Goal: Transaction & Acquisition: Purchase product/service

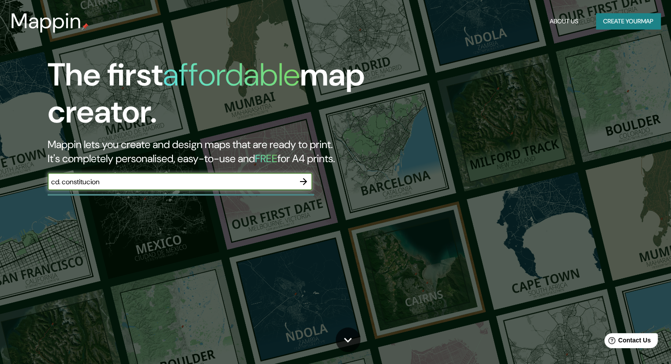
type input "cd. constitucion"
click at [304, 183] on icon "button" at bounding box center [303, 181] width 11 height 11
type input "[GEOGRAPHIC_DATA]"
click at [305, 182] on icon "button" at bounding box center [303, 181] width 7 height 7
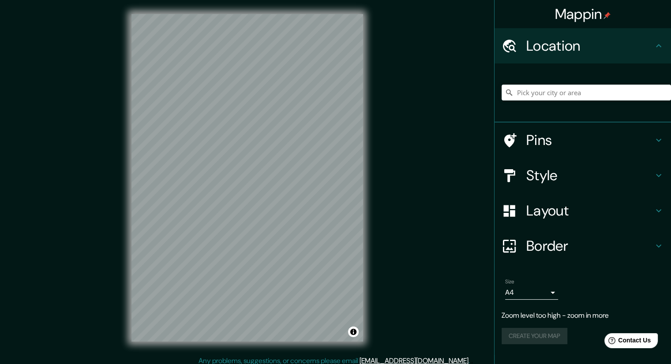
click at [417, 254] on div "Mappin Location Pins Style Layout Border Choose a border. Hint : you can make l…" at bounding box center [335, 185] width 671 height 370
click at [550, 98] on input "Pick your city or area" at bounding box center [586, 93] width 169 height 16
click at [549, 94] on input "Pick your city or area" at bounding box center [586, 93] width 169 height 16
click at [541, 135] on h4 "Pins" at bounding box center [589, 140] width 127 height 18
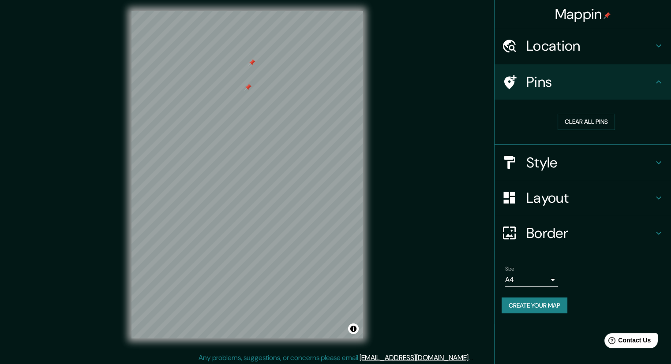
scroll to position [6, 0]
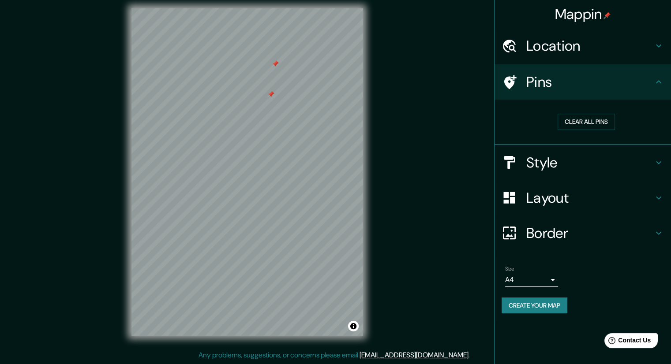
click at [271, 97] on div at bounding box center [270, 94] width 7 height 7
click at [275, 64] on div at bounding box center [275, 63] width 7 height 7
click at [576, 156] on h4 "Style" at bounding box center [589, 163] width 127 height 18
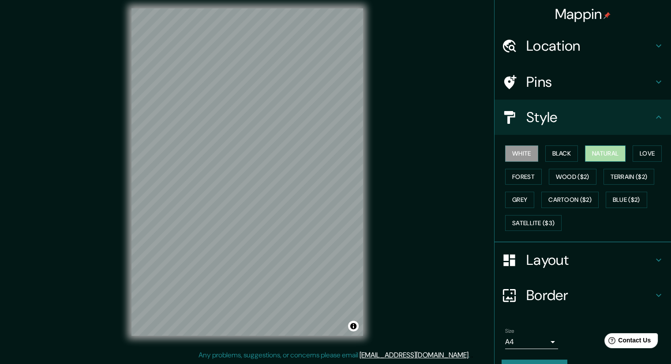
click at [612, 154] on button "Natural" at bounding box center [605, 154] width 41 height 16
click at [642, 154] on button "Love" at bounding box center [647, 154] width 29 height 16
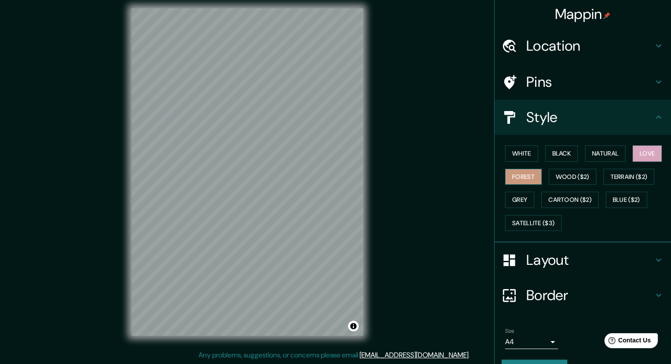
click at [523, 181] on button "Forest" at bounding box center [523, 177] width 37 height 16
click at [563, 181] on button "Wood ($2)" at bounding box center [573, 177] width 48 height 16
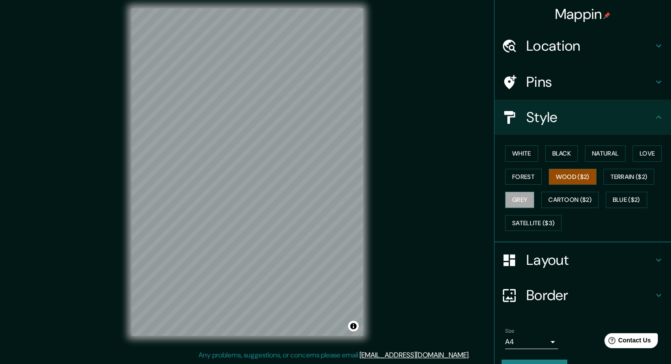
click at [522, 195] on button "Grey" at bounding box center [519, 200] width 29 height 16
click at [547, 222] on button "Satellite ($3)" at bounding box center [533, 223] width 56 height 16
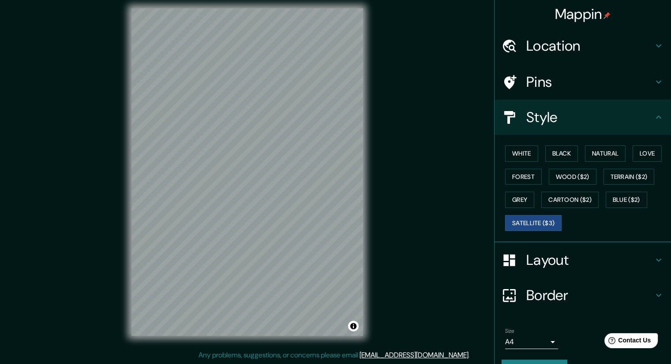
click at [356, 342] on div "© Mapbox © OpenStreetMap Improve this map © Maxar" at bounding box center [247, 172] width 260 height 356
click at [288, 359] on html "Mappin Location Pins Style White Black Natural Love Forest Wood ($2) Terrain ($…" at bounding box center [335, 176] width 671 height 364
click at [366, 283] on div "© Mapbox © OpenStreetMap Improve this map © Maxar" at bounding box center [247, 172] width 260 height 356
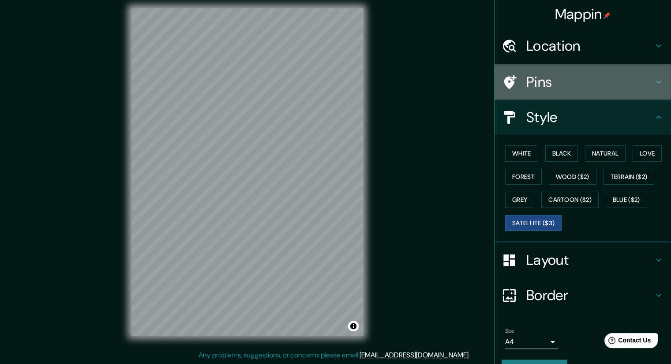
click at [540, 77] on h4 "Pins" at bounding box center [589, 82] width 127 height 18
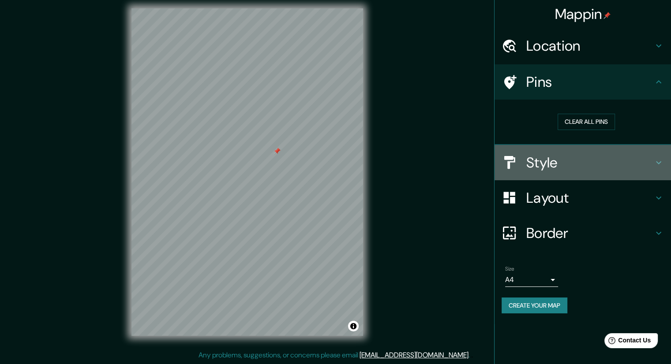
click at [574, 165] on h4 "Style" at bounding box center [589, 163] width 127 height 18
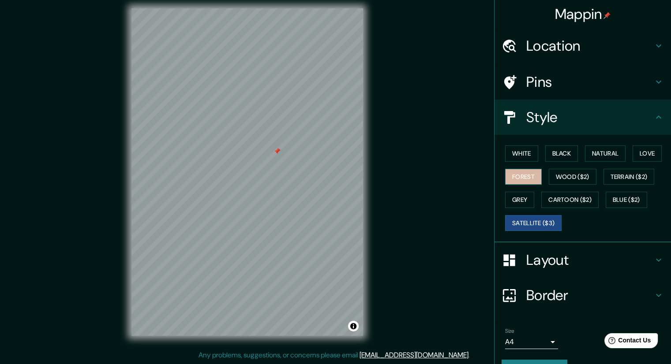
click at [523, 176] on button "Forest" at bounding box center [523, 177] width 37 height 16
click at [533, 220] on button "Satellite ($3)" at bounding box center [533, 223] width 56 height 16
click at [513, 177] on button "Forest" at bounding box center [523, 177] width 37 height 16
click at [522, 221] on button "Satellite ($3)" at bounding box center [533, 223] width 56 height 16
click at [512, 178] on button "Forest" at bounding box center [523, 177] width 37 height 16
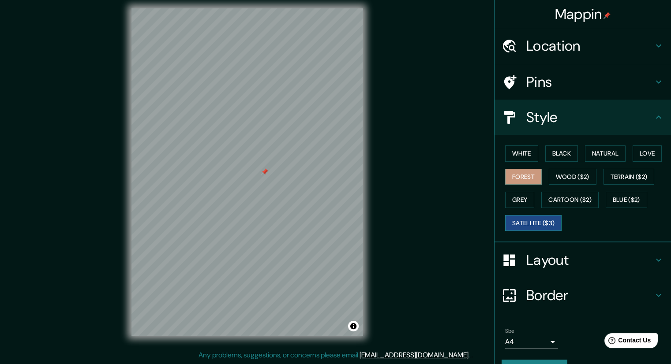
click at [525, 225] on button "Satellite ($3)" at bounding box center [533, 223] width 56 height 16
click at [522, 169] on button "Forest" at bounding box center [523, 177] width 37 height 16
click at [517, 218] on button "Satellite ($3)" at bounding box center [533, 223] width 56 height 16
click at [511, 176] on button "Forest" at bounding box center [523, 177] width 37 height 16
click at [524, 228] on button "Satellite ($3)" at bounding box center [533, 223] width 56 height 16
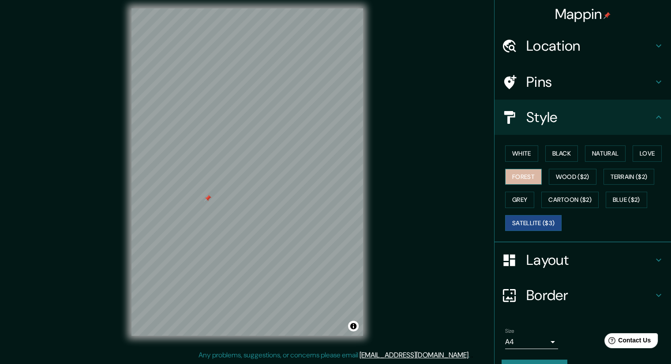
click at [505, 177] on button "Forest" at bounding box center [523, 177] width 37 height 16
click at [519, 225] on button "Satellite ($3)" at bounding box center [533, 223] width 56 height 16
click at [512, 177] on button "Forest" at bounding box center [523, 177] width 37 height 16
click at [511, 218] on button "Satellite ($3)" at bounding box center [533, 223] width 56 height 16
click at [506, 178] on button "Forest" at bounding box center [523, 177] width 37 height 16
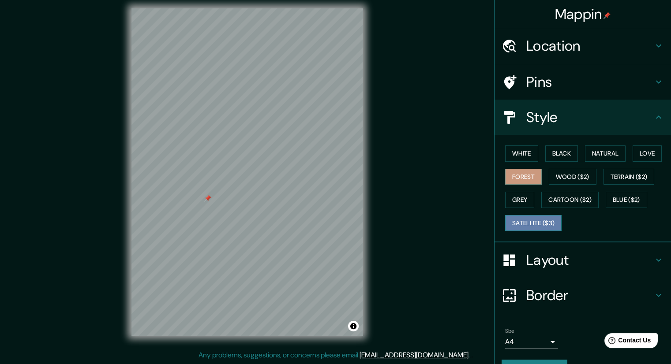
click at [523, 225] on button "Satellite ($3)" at bounding box center [533, 223] width 56 height 16
click at [517, 175] on button "Forest" at bounding box center [523, 177] width 37 height 16
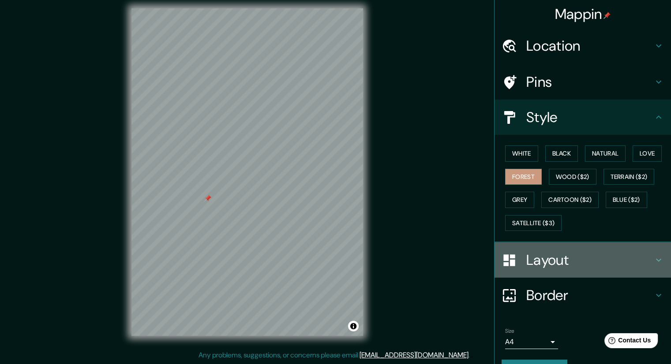
click at [536, 253] on h4 "Layout" at bounding box center [589, 260] width 127 height 18
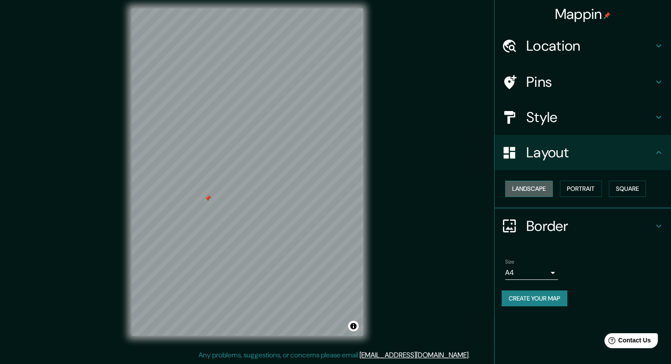
click at [538, 193] on button "Landscape" at bounding box center [529, 189] width 48 height 16
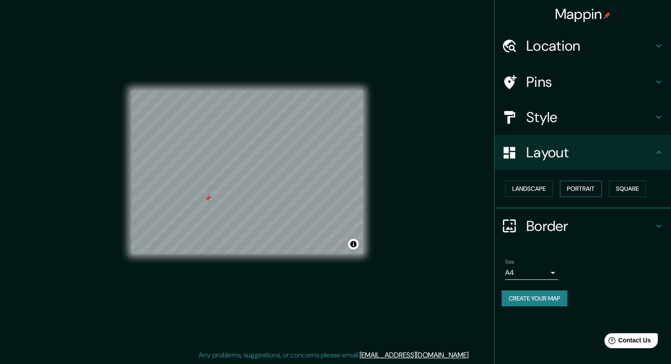
click at [574, 190] on button "Portrait" at bounding box center [581, 189] width 42 height 16
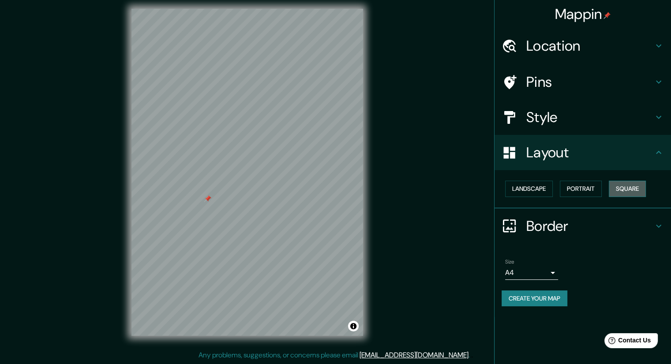
click at [637, 189] on button "Square" at bounding box center [627, 189] width 37 height 16
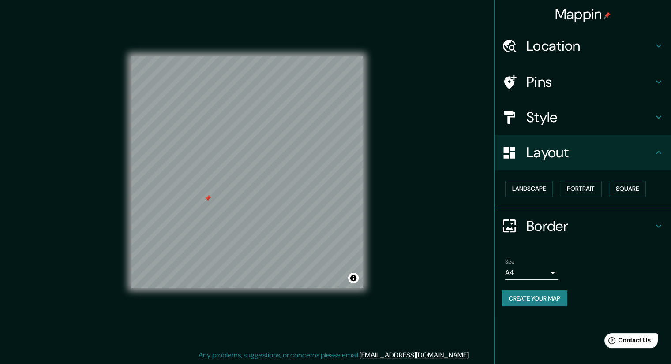
click at [521, 223] on div at bounding box center [514, 225] width 25 height 15
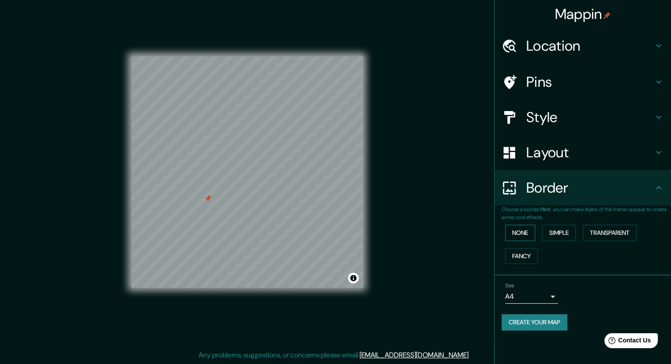
click at [521, 232] on button "None" at bounding box center [520, 233] width 30 height 16
click at [565, 228] on button "Simple" at bounding box center [559, 233] width 34 height 16
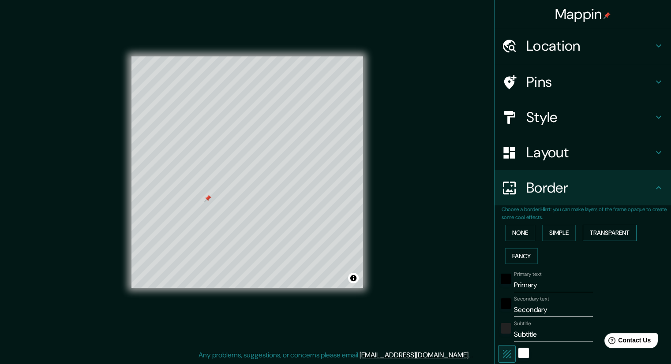
click at [595, 230] on button "Transparent" at bounding box center [610, 233] width 54 height 16
click at [523, 258] on button "Fancy" at bounding box center [521, 256] width 33 height 16
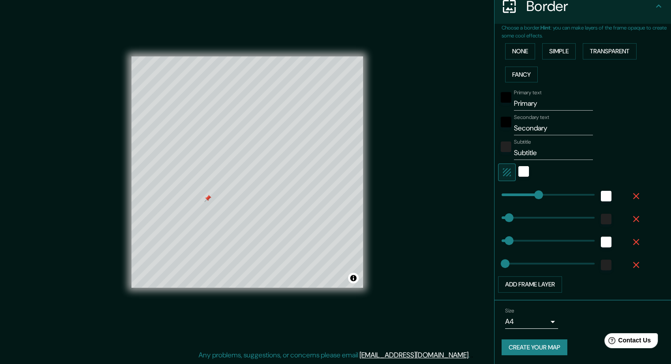
scroll to position [182, 0]
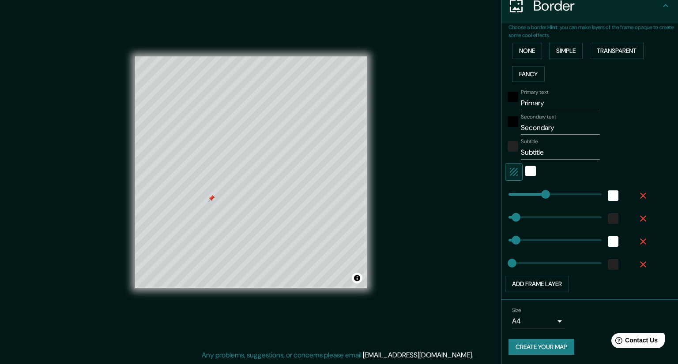
click at [536, 316] on body "Mappin Location Pins Style Layout Border Choose a border. Hint : you can make l…" at bounding box center [339, 176] width 678 height 364
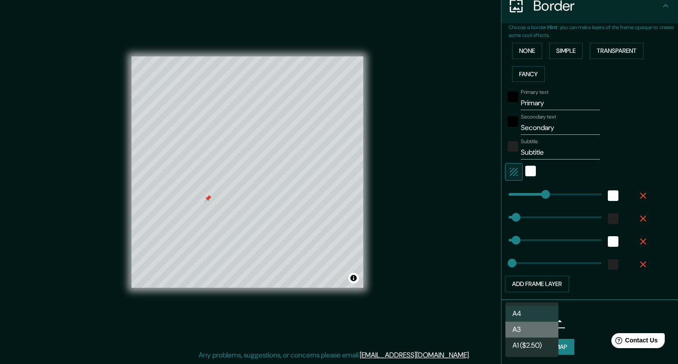
click at [533, 328] on li "A3" at bounding box center [531, 330] width 53 height 16
type input "a4"
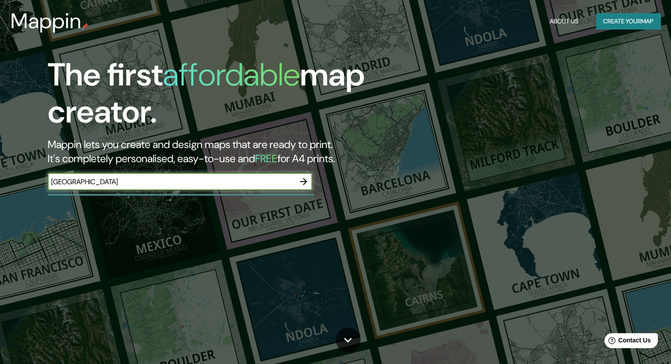
type input "[GEOGRAPHIC_DATA]"
click at [303, 179] on icon "button" at bounding box center [303, 181] width 7 height 7
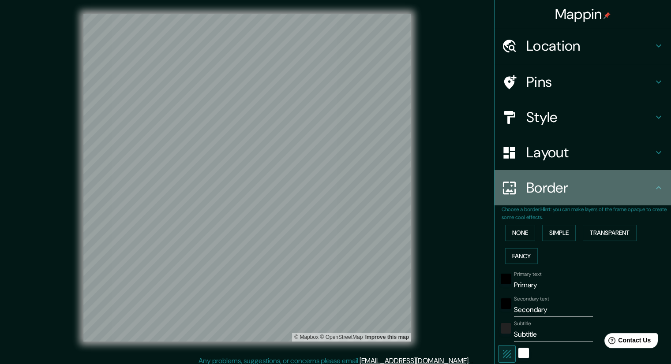
click at [547, 184] on h4 "Border" at bounding box center [589, 188] width 127 height 18
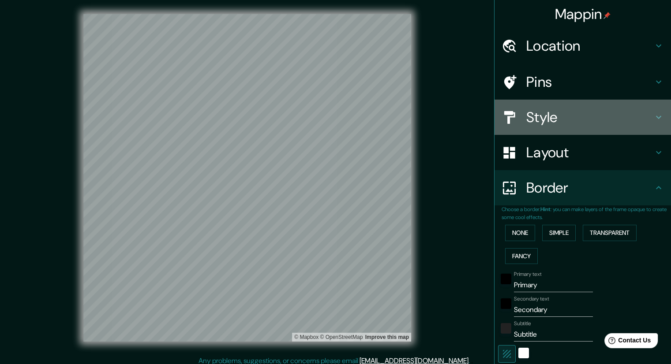
click at [554, 114] on h4 "Style" at bounding box center [589, 118] width 127 height 18
type input "330"
type input "66"
type input "33"
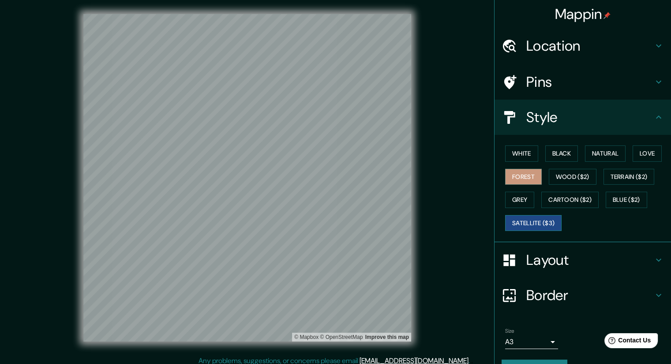
click at [514, 225] on button "Satellite ($3)" at bounding box center [533, 223] width 56 height 16
click at [491, 90] on div "Mappin Location Pins Style White Black Natural Love Forest Wood ($2) Terrain ($…" at bounding box center [335, 185] width 671 height 370
click at [512, 175] on button "Forest" at bounding box center [523, 177] width 37 height 16
click at [517, 221] on button "Satellite ($3)" at bounding box center [533, 223] width 56 height 16
click at [518, 180] on button "Forest" at bounding box center [523, 177] width 37 height 16
